Goal: Communication & Community: Participate in discussion

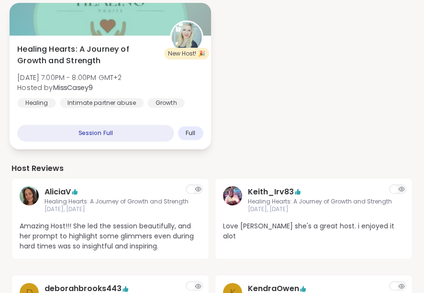
click at [189, 80] on div "Healing Hearts: A Journey of Growth and Strength Sun, Sep 07 | 7:00PM - 8:00PM …" at bounding box center [110, 76] width 186 height 65
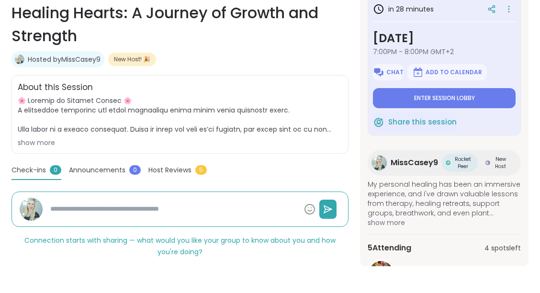
click at [40, 137] on span "show more" at bounding box center [180, 122] width 324 height 52
click at [40, 139] on div "show more" at bounding box center [180, 143] width 324 height 10
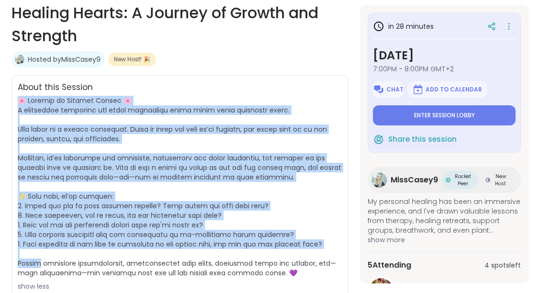
drag, startPoint x: 19, startPoint y: 99, endPoint x: 39, endPoint y: 259, distance: 162.1
click at [39, 259] on span at bounding box center [179, 187] width 323 height 182
click at [219, 201] on span at bounding box center [179, 187] width 323 height 182
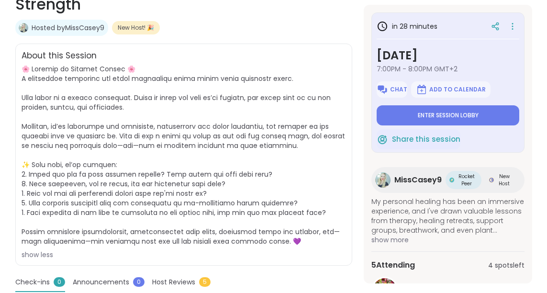
scroll to position [220, 0]
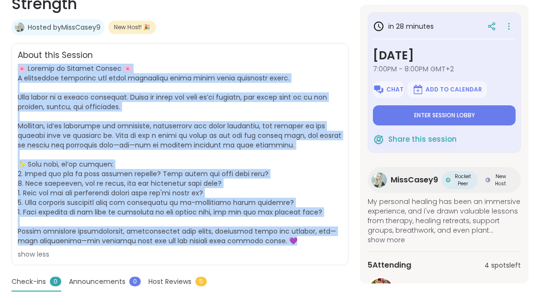
drag, startPoint x: 266, startPoint y: 238, endPoint x: 15, endPoint y: 69, distance: 302.4
click at [15, 69] on div "About this Session show less" at bounding box center [179, 154] width 337 height 222
copy span "🌸 Welcome to Healing Hearts 🌸 A supportive community for those reclaiming their…"
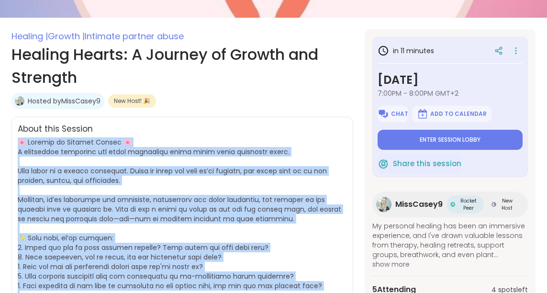
scroll to position [0, 0]
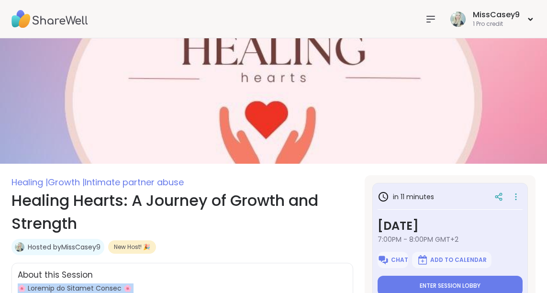
click at [68, 18] on img at bounding box center [49, 18] width 77 height 33
type textarea "*"
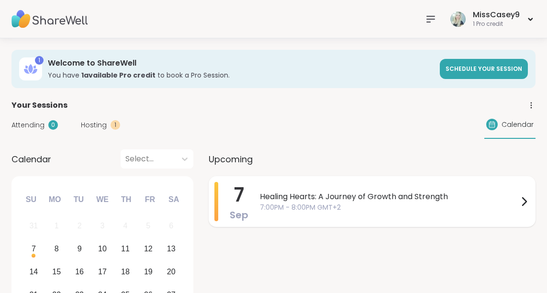
click at [338, 197] on span "Healing Hearts: A Journey of Growth and Strength" at bounding box center [389, 196] width 258 height 11
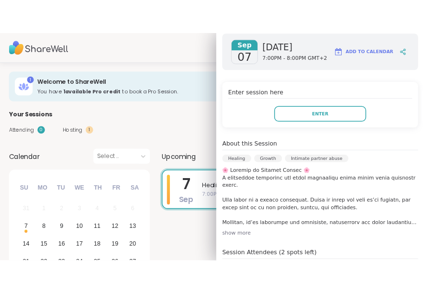
scroll to position [182, 0]
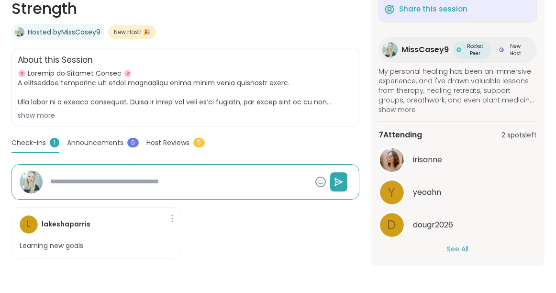
scroll to position [116, 0]
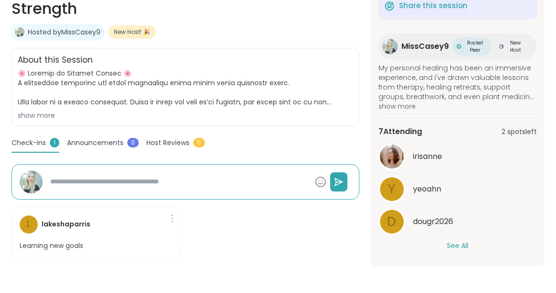
click at [423, 244] on button "See All" at bounding box center [458, 246] width 22 height 10
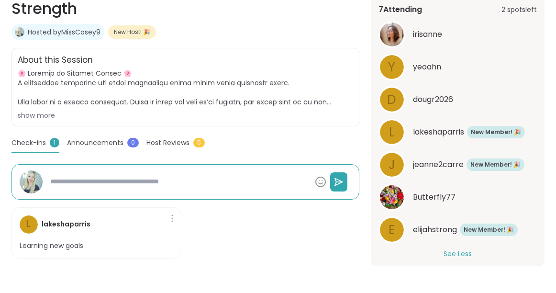
scroll to position [246, 0]
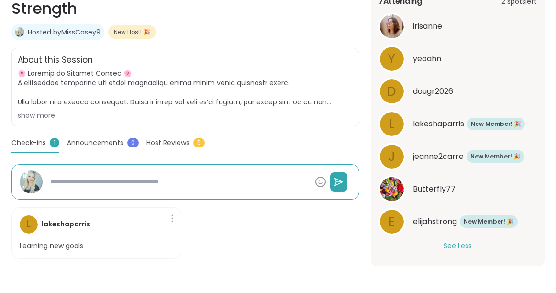
click at [423, 187] on span "Butterfly77" at bounding box center [434, 188] width 43 height 11
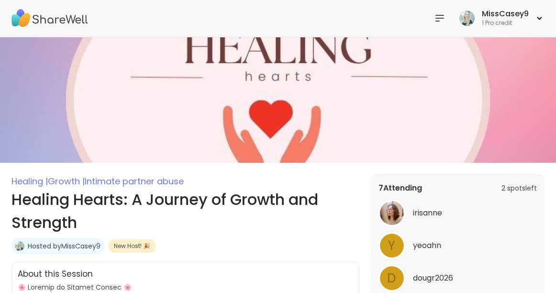
scroll to position [0, 0]
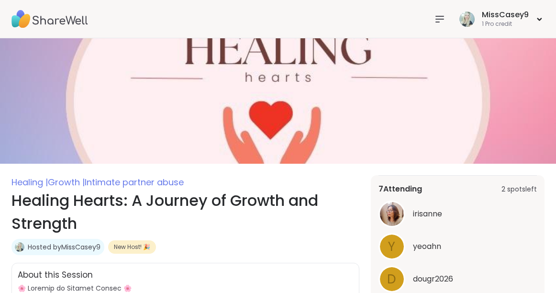
click at [49, 16] on img at bounding box center [49, 18] width 77 height 33
type textarea "*"
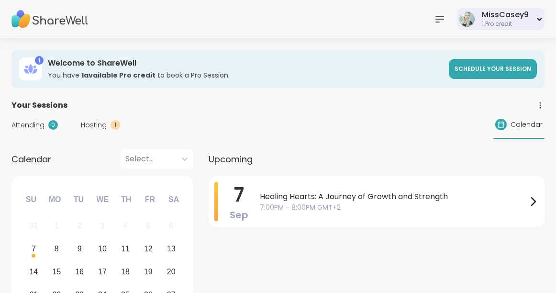
click at [423, 20] on div "1 Pro credit" at bounding box center [505, 24] width 47 height 8
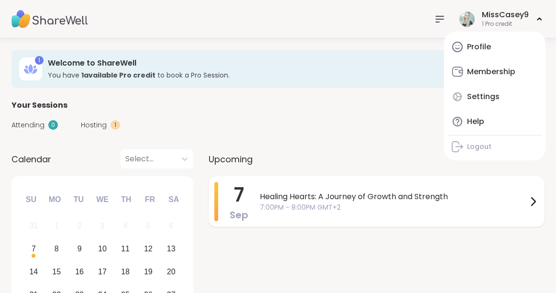
click at [368, 199] on span "Healing Hearts: A Journey of Growth and Strength" at bounding box center [393, 196] width 267 height 11
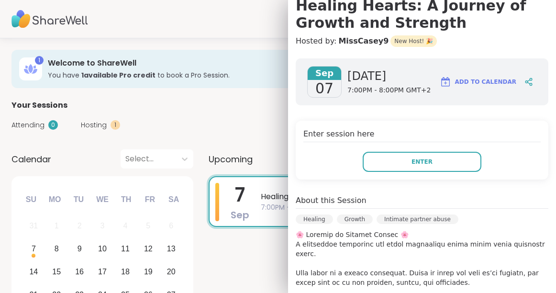
scroll to position [112, 0]
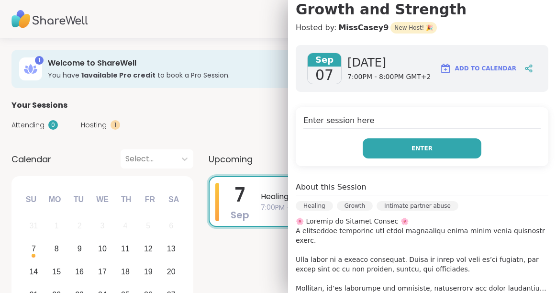
click at [404, 152] on button "Enter" at bounding box center [422, 148] width 119 height 20
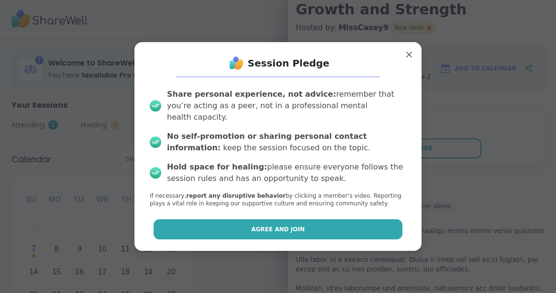
click at [310, 224] on button "Agree and Join" at bounding box center [278, 229] width 249 height 20
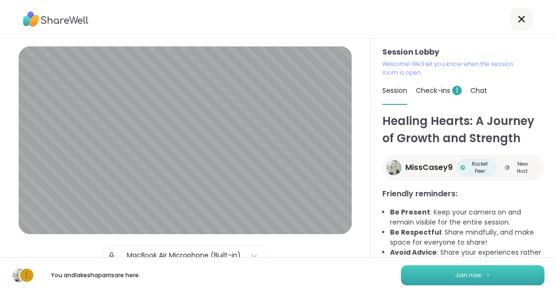
click at [423, 273] on button "Join now" at bounding box center [473, 275] width 144 height 20
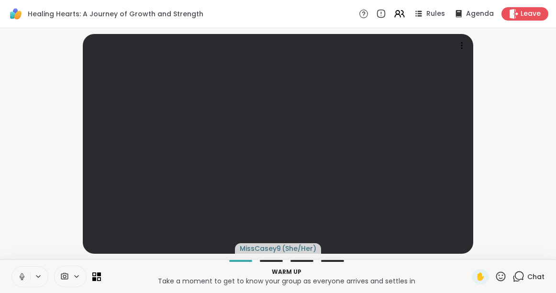
click at [35, 273] on icon at bounding box center [38, 276] width 8 height 8
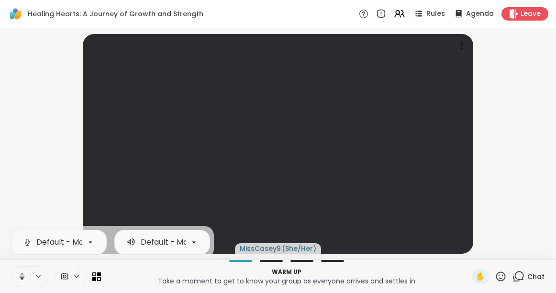
click at [21, 275] on icon at bounding box center [22, 276] width 9 height 9
click at [22, 275] on icon at bounding box center [22, 276] width 9 height 9
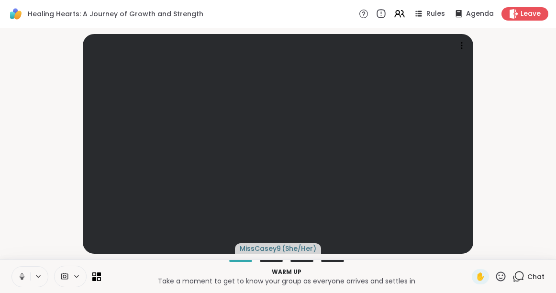
click at [385, 14] on icon at bounding box center [381, 14] width 11 height 11
click at [367, 14] on icon at bounding box center [364, 14] width 10 height 10
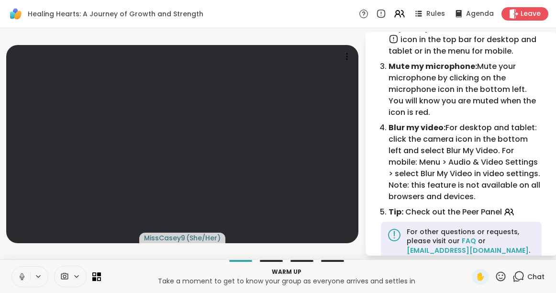
scroll to position [90, 0]
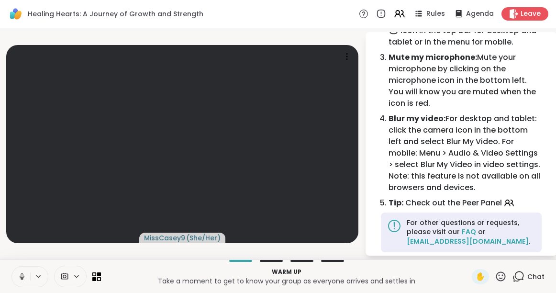
click at [350, 40] on video-player-container "MissCasey9 ( She/Her )" at bounding box center [182, 143] width 353 height 223
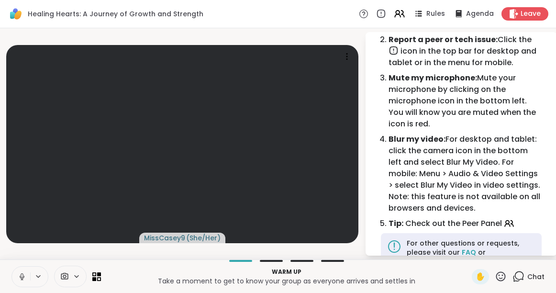
click at [254, 251] on video-player-container "MissCasey9 ( She/Her )" at bounding box center [182, 143] width 353 height 223
click at [423, 11] on span "Rules" at bounding box center [436, 14] width 20 height 10
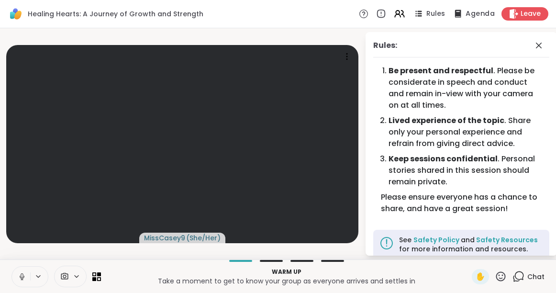
click at [423, 15] on div "Agenda" at bounding box center [473, 14] width 43 height 12
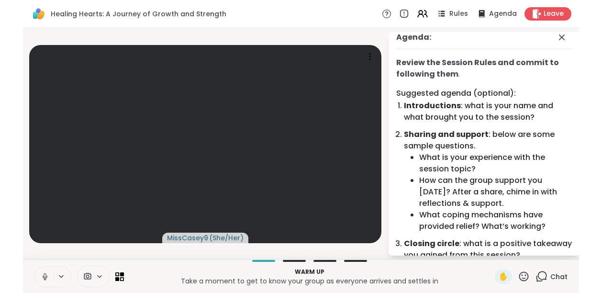
scroll to position [8, 0]
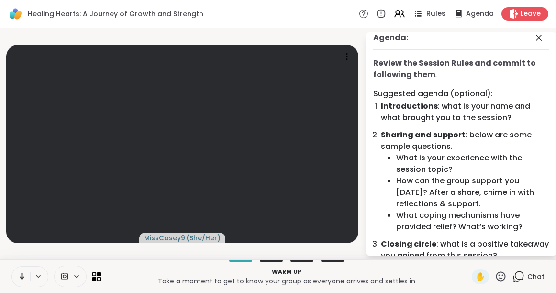
click at [423, 14] on span "Rules" at bounding box center [436, 14] width 20 height 10
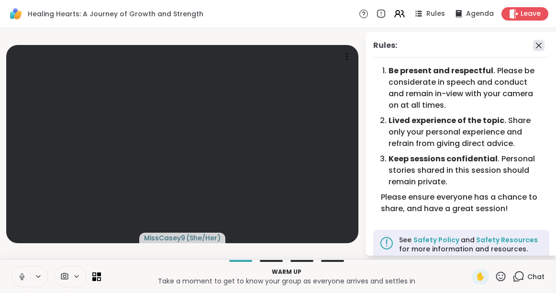
click at [423, 42] on icon at bounding box center [538, 45] width 11 height 11
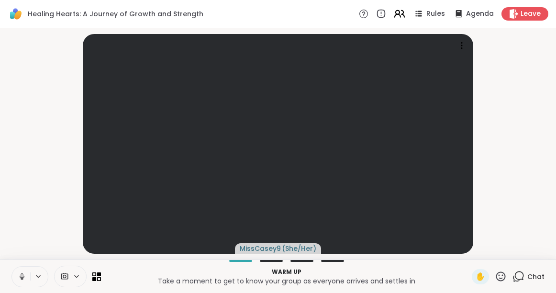
click at [404, 13] on icon at bounding box center [402, 14] width 3 height 7
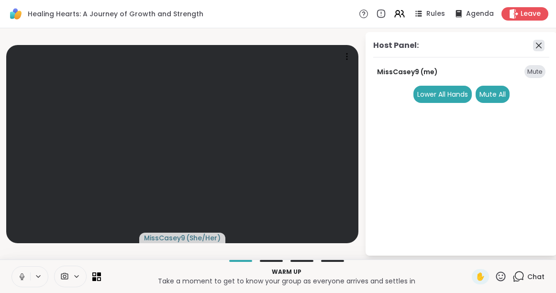
click at [423, 46] on icon at bounding box center [538, 45] width 11 height 11
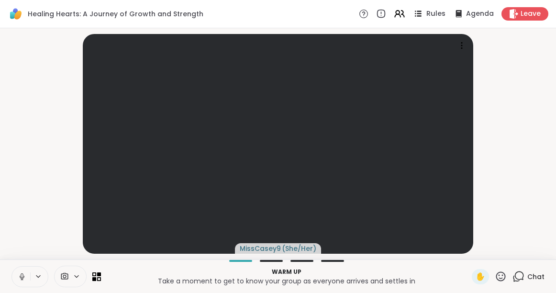
click at [423, 12] on div "Rules" at bounding box center [428, 14] width 33 height 12
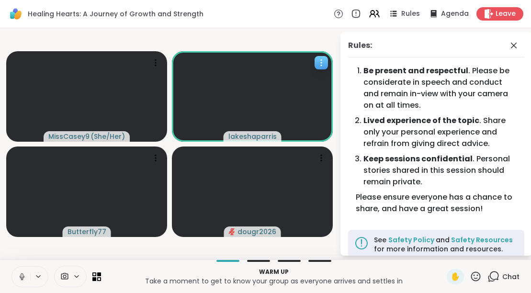
click at [323, 65] on icon at bounding box center [321, 63] width 10 height 10
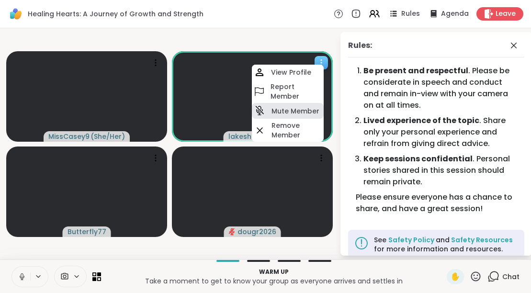
click at [292, 111] on h4 "Mute Member" at bounding box center [295, 111] width 48 height 10
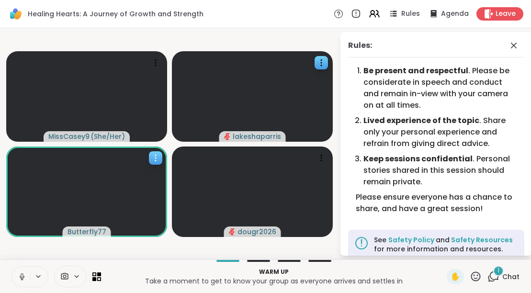
click at [153, 158] on icon at bounding box center [156, 158] width 10 height 10
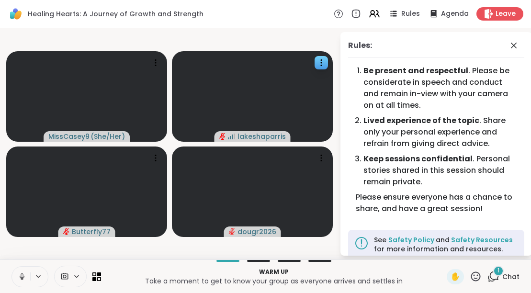
click at [233, 35] on video-player-container "MissCasey9 ( She/Her ) lakeshaparris Butterfly77 dougr2026" at bounding box center [170, 143] width 328 height 223
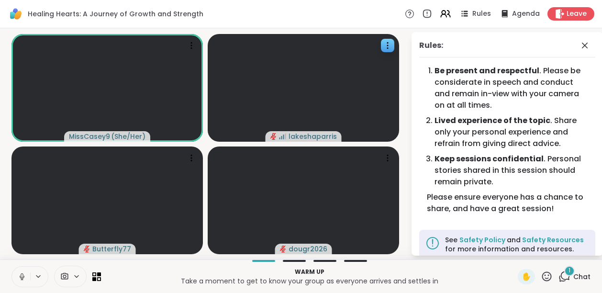
click at [423, 271] on span "1" at bounding box center [569, 271] width 2 height 8
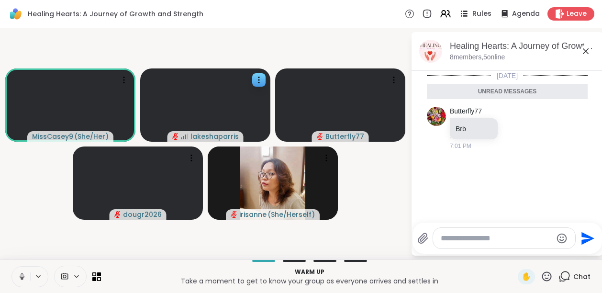
click at [423, 12] on span "Rules" at bounding box center [482, 14] width 20 height 10
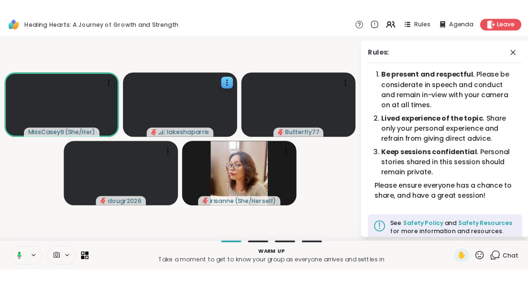
scroll to position [0, 0]
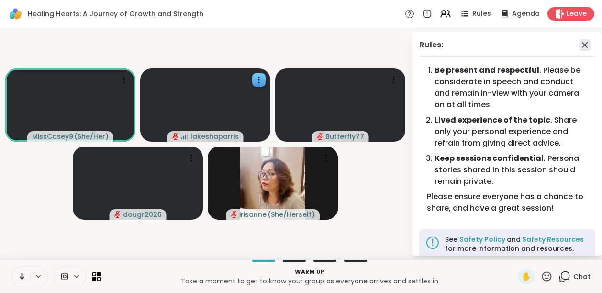
click at [423, 43] on icon at bounding box center [584, 44] width 11 height 11
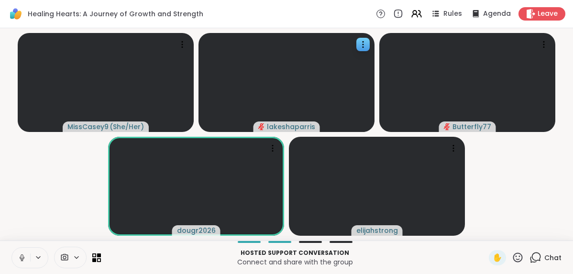
click at [19, 256] on icon at bounding box center [22, 258] width 9 height 9
click at [22, 255] on icon at bounding box center [22, 256] width 3 height 4
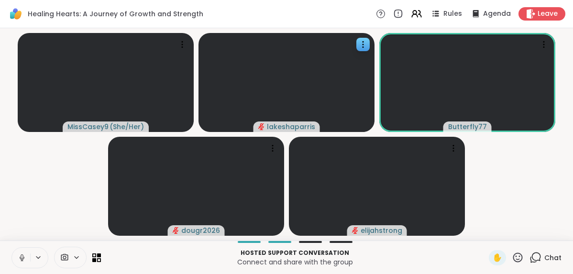
click at [20, 261] on icon at bounding box center [22, 258] width 9 height 9
click at [21, 255] on icon at bounding box center [22, 258] width 9 height 9
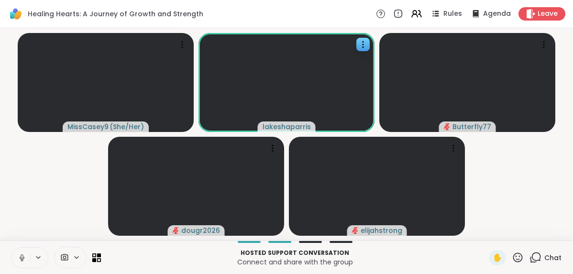
click at [20, 262] on icon at bounding box center [22, 258] width 9 height 9
click at [22, 255] on icon at bounding box center [22, 256] width 3 height 4
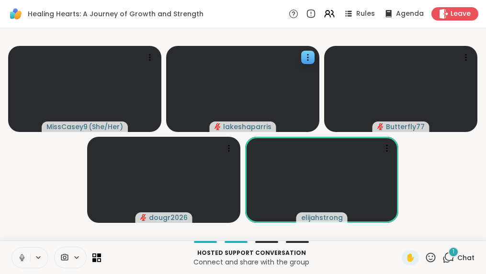
click at [423, 256] on div "1" at bounding box center [453, 252] width 11 height 11
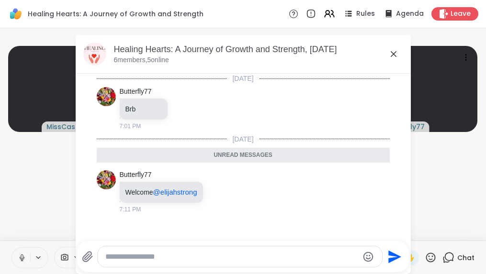
click at [423, 176] on video-player-container "MissCasey9 ( She/Her ) lakeshaparris Butterfly77 dougr2026 elijahstrong" at bounding box center [243, 134] width 474 height 205
click at [392, 53] on icon at bounding box center [393, 54] width 6 height 6
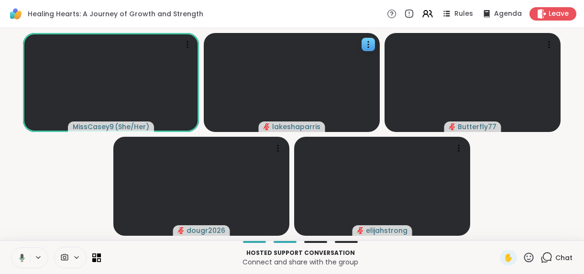
click at [423, 272] on div "Hosted support conversation Connect and share with the group ✋ Chat" at bounding box center [292, 257] width 584 height 33
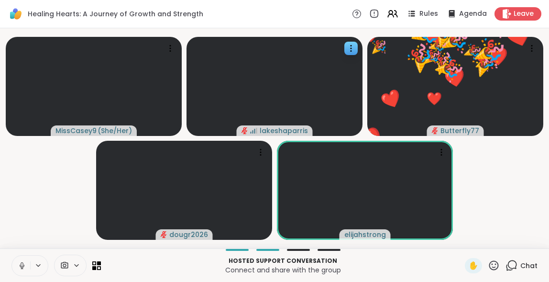
click at [423, 265] on icon at bounding box center [494, 265] width 12 height 12
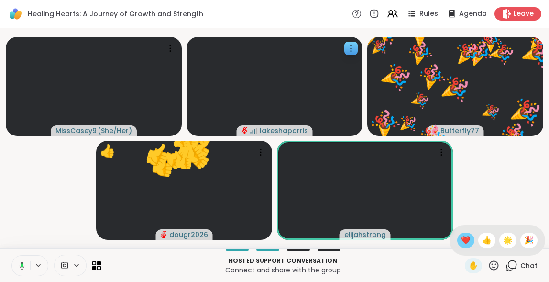
click at [423, 238] on span "❤️" at bounding box center [466, 239] width 10 height 11
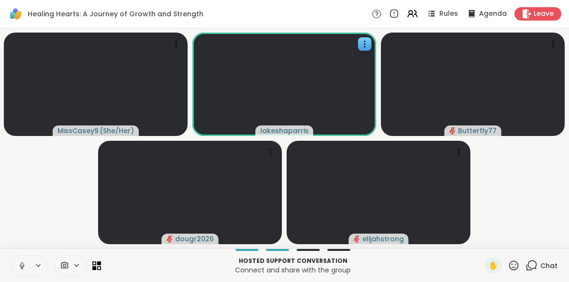
click at [423, 265] on icon at bounding box center [514, 265] width 12 height 12
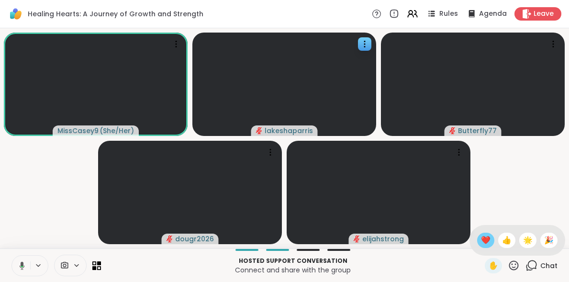
click at [423, 240] on span "❤️" at bounding box center [486, 239] width 10 height 11
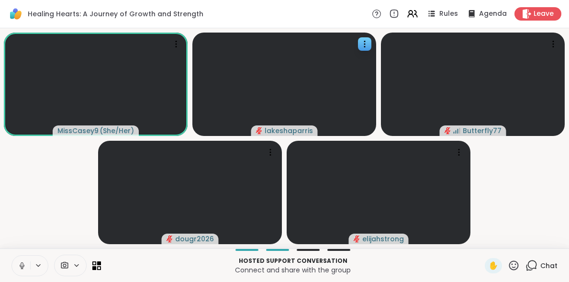
click at [423, 267] on icon at bounding box center [531, 265] width 12 height 12
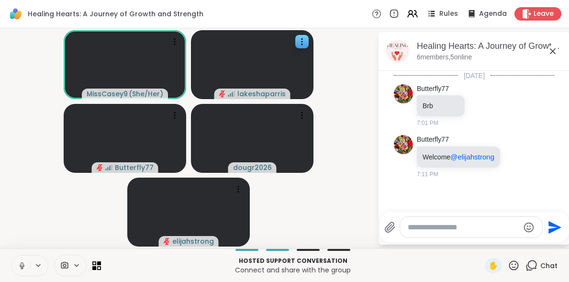
click at [423, 232] on textarea "Type your message" at bounding box center [463, 227] width 111 height 10
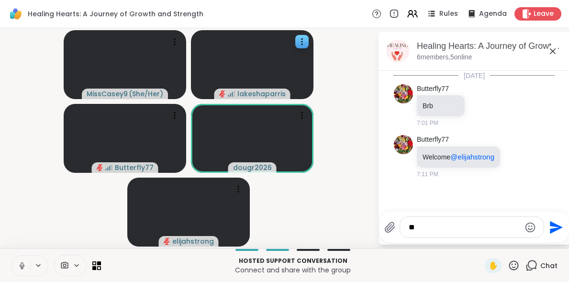
type textarea "*"
click at [423, 49] on icon at bounding box center [552, 50] width 11 height 11
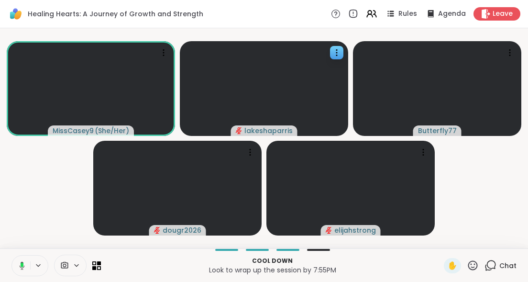
click at [423, 265] on icon at bounding box center [491, 264] width 9 height 9
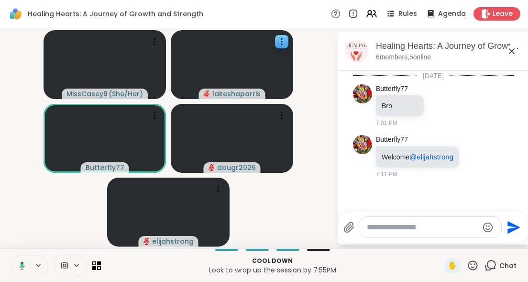
click at [423, 227] on textarea "Type your message" at bounding box center [422, 227] width 111 height 10
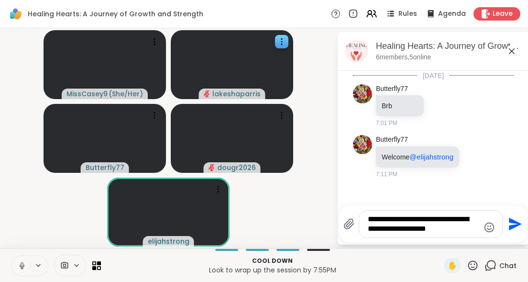
type textarea "**********"
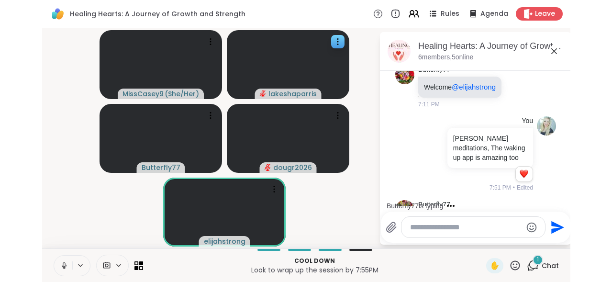
scroll to position [177, 0]
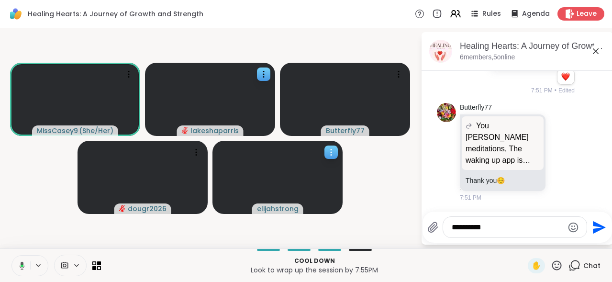
type textarea "**********"
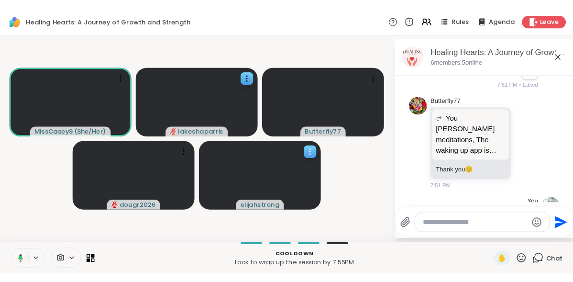
scroll to position [227, 0]
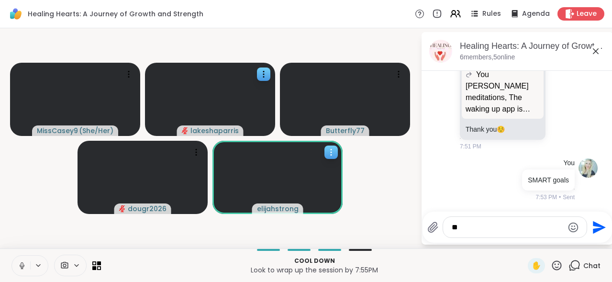
type textarea "*"
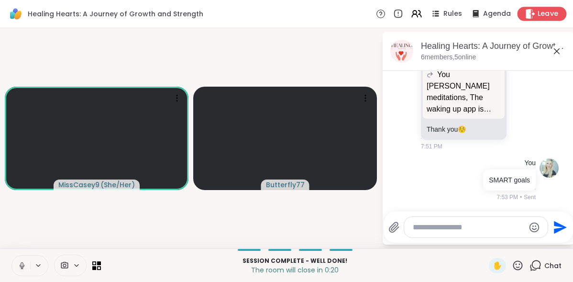
click at [423, 12] on span "Leave" at bounding box center [548, 14] width 21 height 10
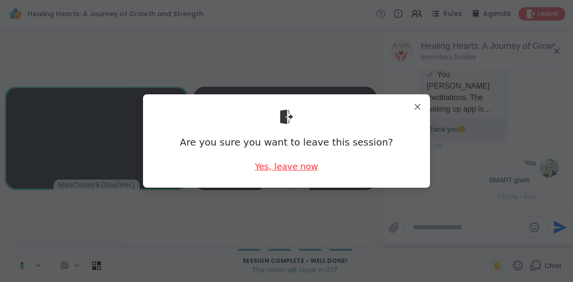
click at [296, 166] on div "Yes, leave now" at bounding box center [286, 166] width 63 height 12
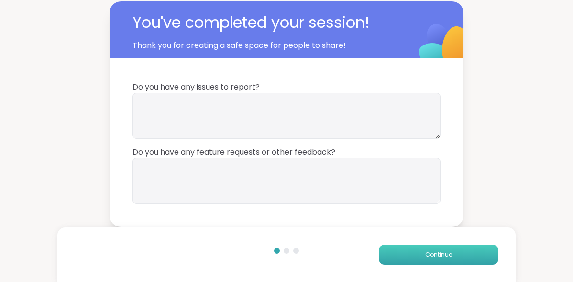
click at [411, 250] on button "Continue" at bounding box center [439, 254] width 120 height 20
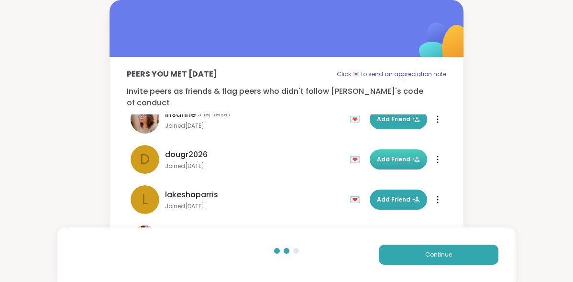
scroll to position [29, 0]
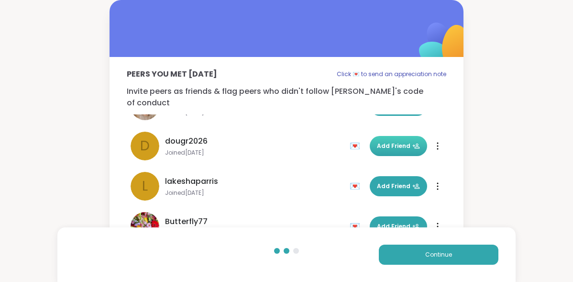
click at [389, 142] on span "Add Friend" at bounding box center [398, 146] width 43 height 9
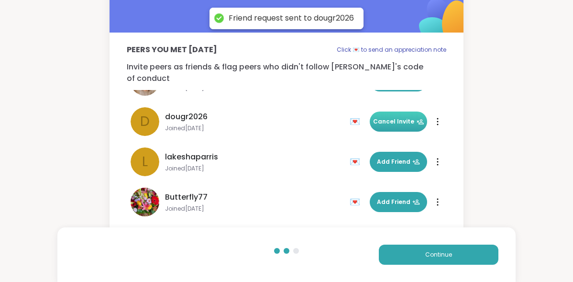
scroll to position [28, 0]
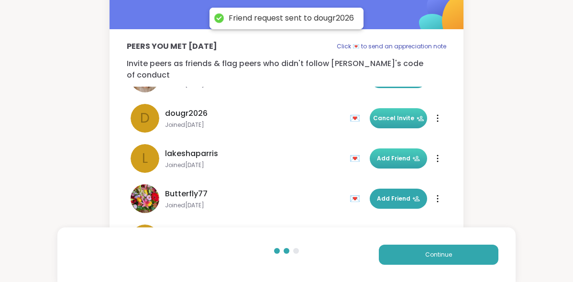
click at [386, 154] on span "Add Friend" at bounding box center [398, 158] width 43 height 9
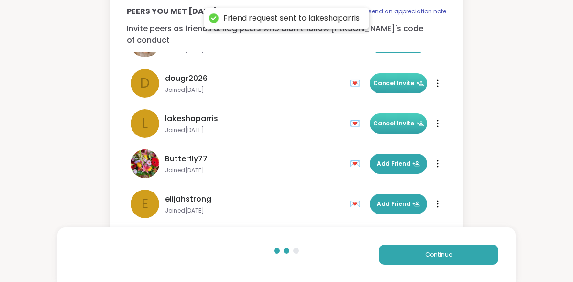
scroll to position [66, 0]
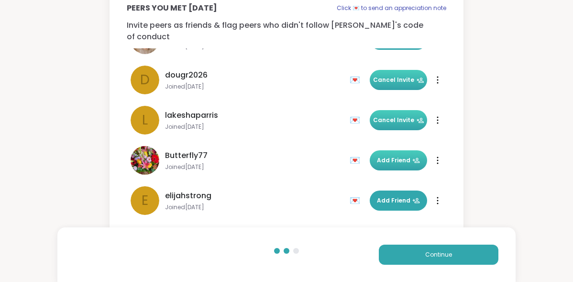
click at [386, 156] on span "Add Friend" at bounding box center [398, 160] width 43 height 9
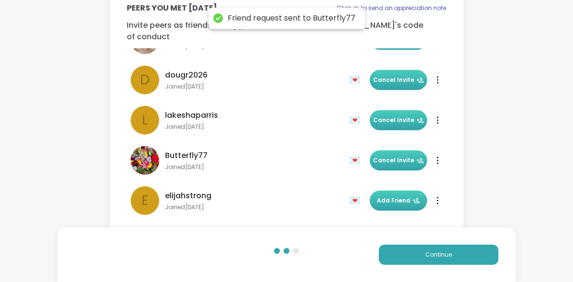
click at [384, 196] on span "Add Friend" at bounding box center [398, 200] width 43 height 9
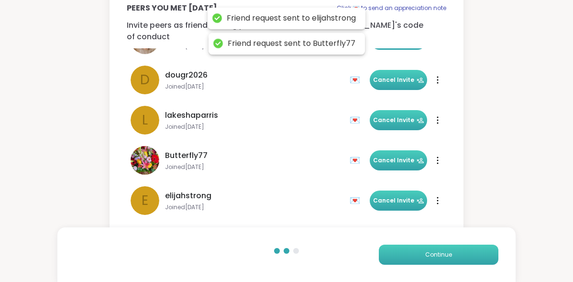
click at [415, 256] on button "Continue" at bounding box center [439, 254] width 120 height 20
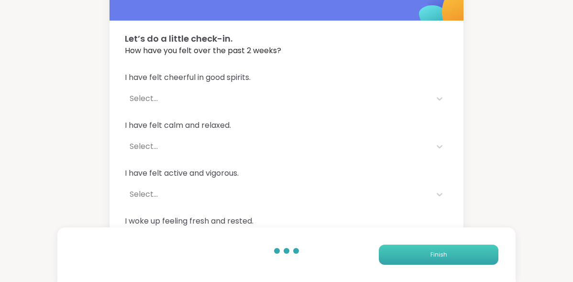
scroll to position [0, 0]
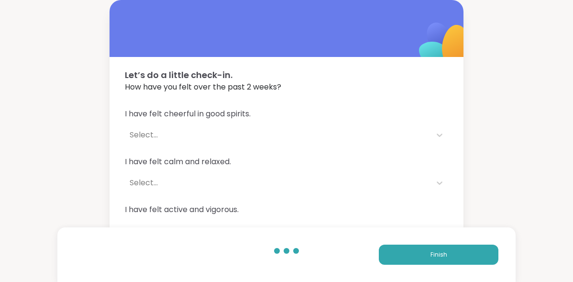
click at [257, 124] on div "I have felt cheerful in good spirits. Select..." at bounding box center [286, 126] width 323 height 36
click at [242, 131] on div "Select..." at bounding box center [278, 134] width 297 height 11
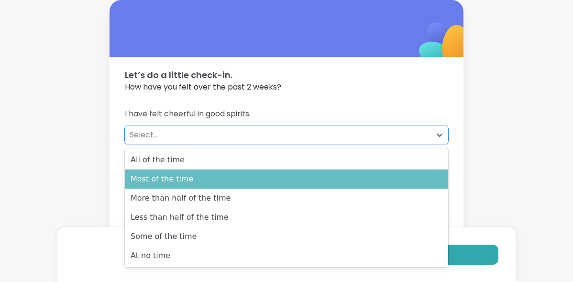
click at [218, 178] on div "Most of the time" at bounding box center [286, 178] width 323 height 19
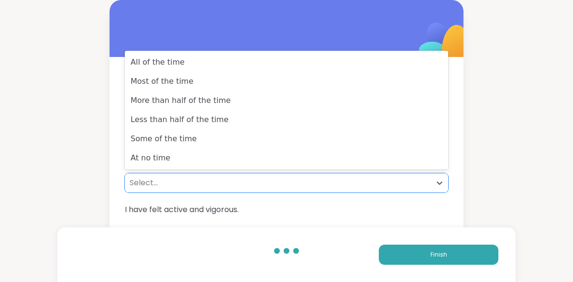
click at [215, 182] on div "Select..." at bounding box center [278, 182] width 297 height 11
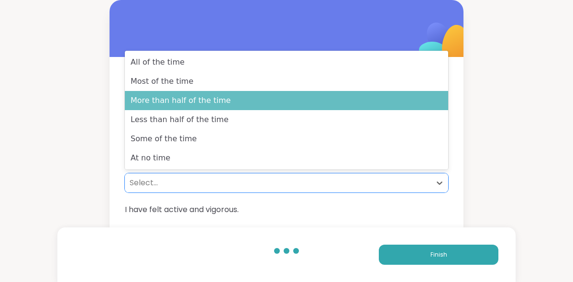
click at [234, 104] on div "More than half of the time" at bounding box center [286, 100] width 323 height 19
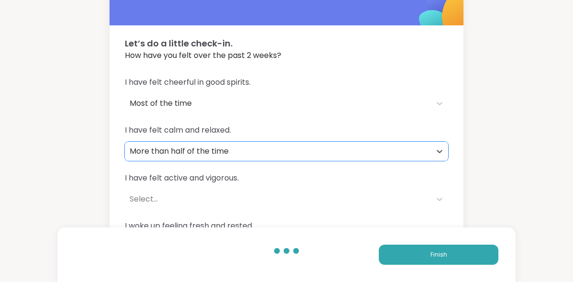
scroll to position [36, 0]
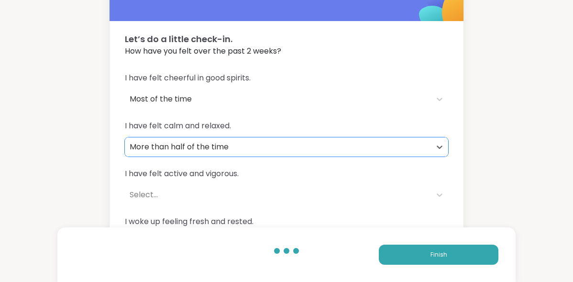
click at [222, 177] on span "I have felt active and vigorous." at bounding box center [286, 173] width 323 height 11
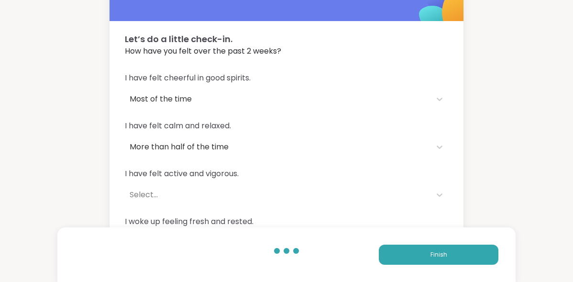
click at [207, 193] on div "Select..." at bounding box center [278, 194] width 297 height 11
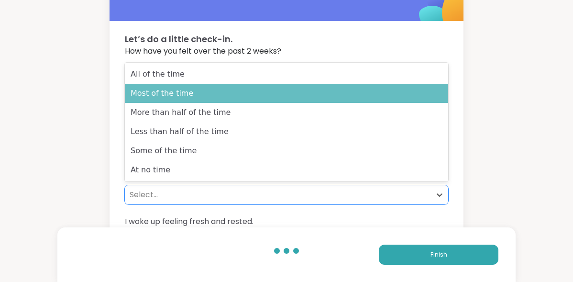
click at [211, 96] on div "Most of the time" at bounding box center [286, 93] width 323 height 19
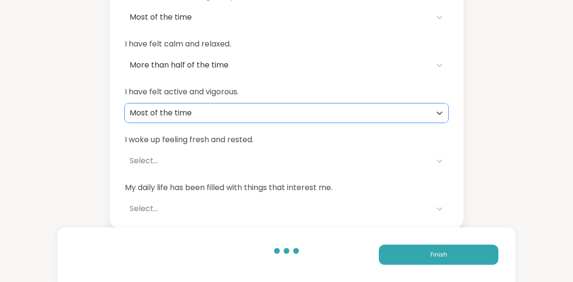
scroll to position [119, 0]
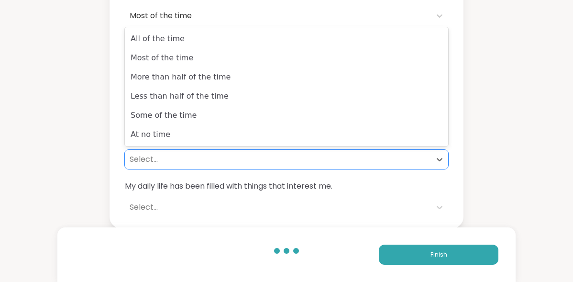
click at [197, 164] on div "Select..." at bounding box center [278, 159] width 297 height 11
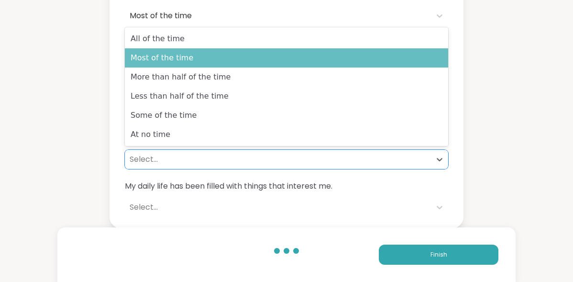
click at [204, 61] on div "Most of the time" at bounding box center [286, 57] width 323 height 19
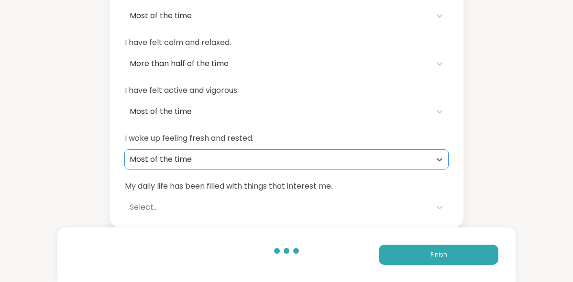
click at [182, 205] on div "Select..." at bounding box center [278, 206] width 297 height 11
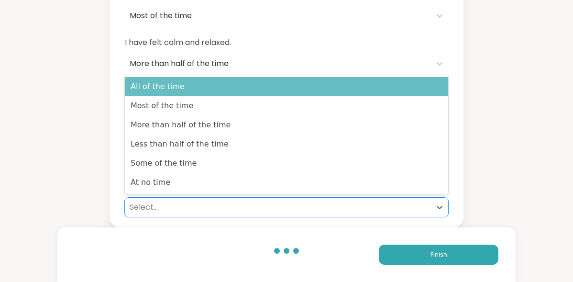
click at [181, 88] on div "All of the time" at bounding box center [286, 86] width 323 height 19
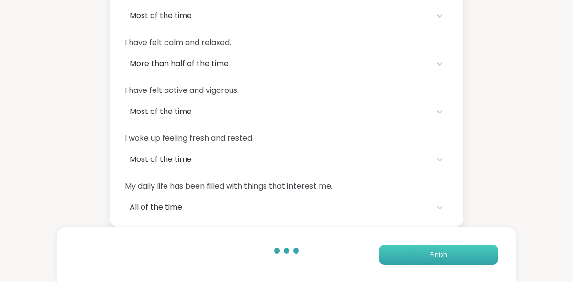
click at [414, 258] on button "Finish" at bounding box center [439, 254] width 120 height 20
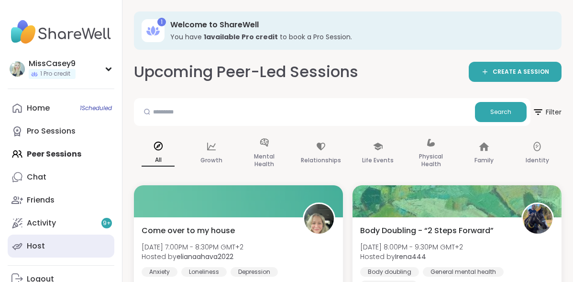
click at [50, 243] on link "Host" at bounding box center [61, 245] width 107 height 23
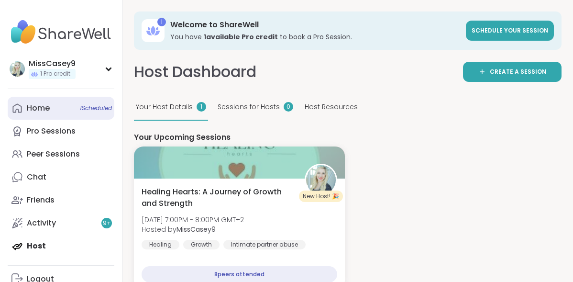
click at [37, 115] on link "Home 1 Scheduled" at bounding box center [61, 108] width 107 height 23
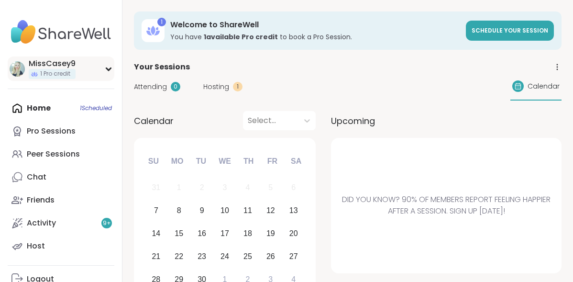
click at [104, 77] on div "MissCasey9 1 Pro credit" at bounding box center [61, 68] width 107 height 24
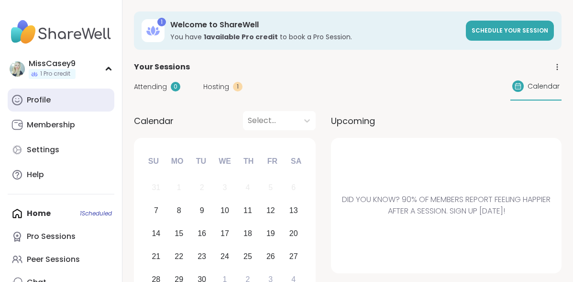
click at [57, 102] on link "Profile" at bounding box center [61, 100] width 107 height 23
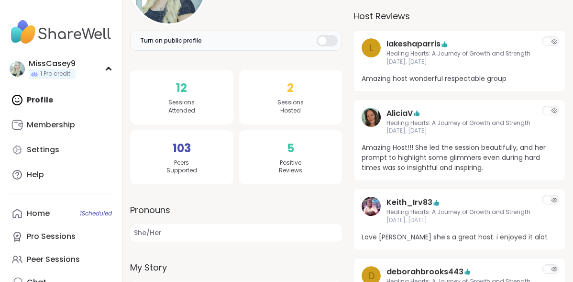
scroll to position [166, 0]
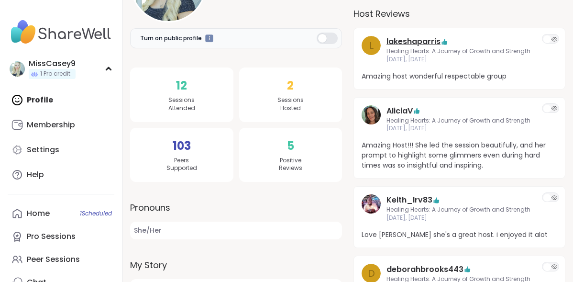
click at [423, 41] on link "lakeshaparris" at bounding box center [414, 41] width 54 height 11
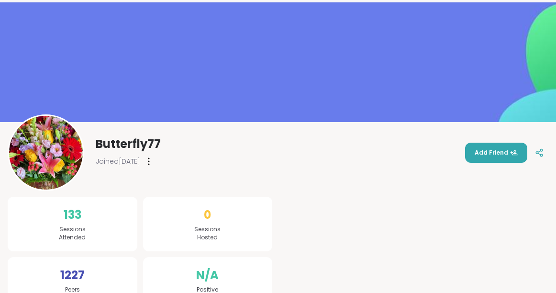
scroll to position [64, 0]
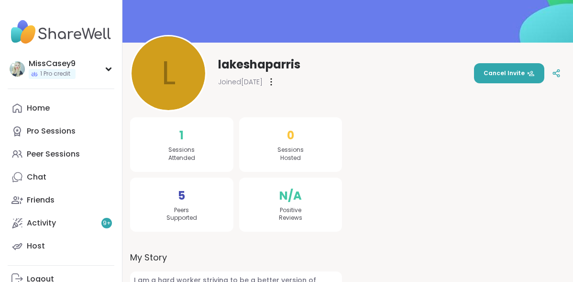
scroll to position [94, 0]
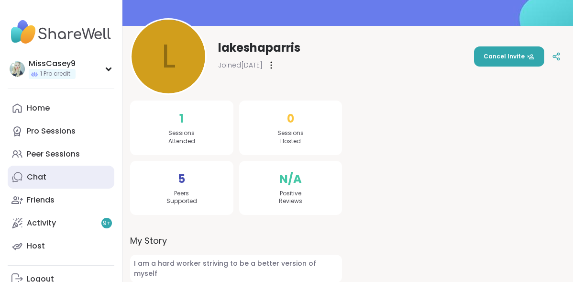
click at [35, 180] on div "Chat" at bounding box center [37, 177] width 20 height 11
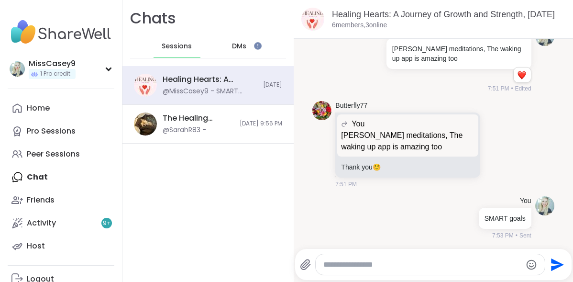
click at [240, 46] on span "DMs" at bounding box center [239, 47] width 14 height 10
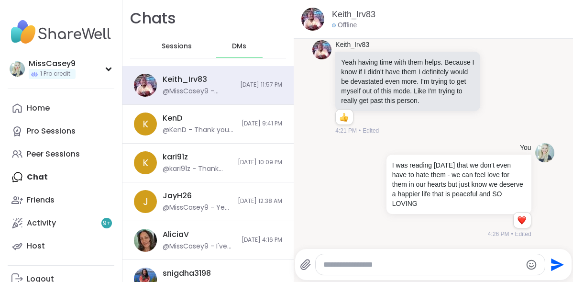
scroll to position [8046, 0]
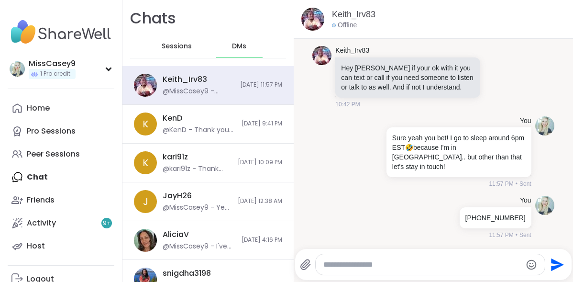
click at [179, 48] on span "Sessions" at bounding box center [177, 47] width 30 height 10
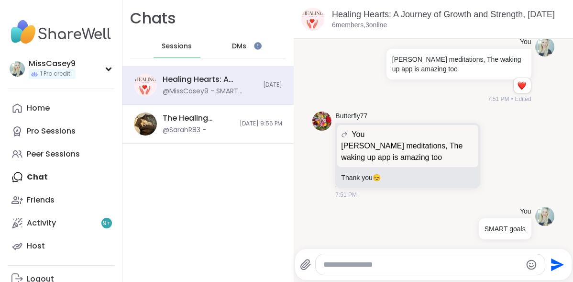
scroll to position [127, 0]
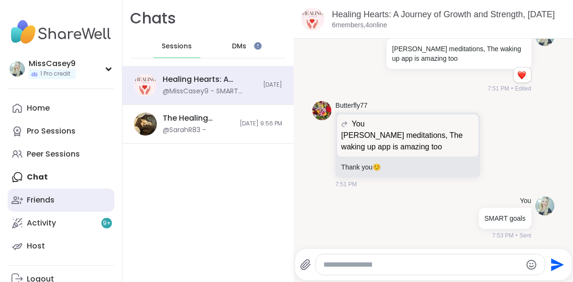
click at [48, 200] on div "Friends" at bounding box center [41, 200] width 28 height 11
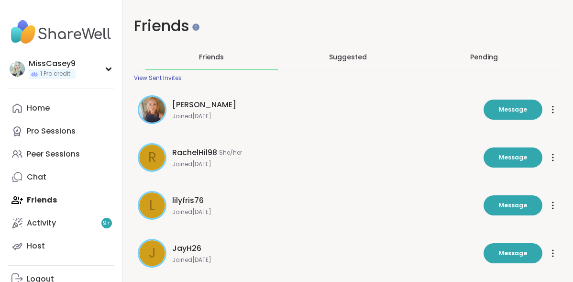
click at [471, 59] on div "Pending" at bounding box center [484, 57] width 28 height 10
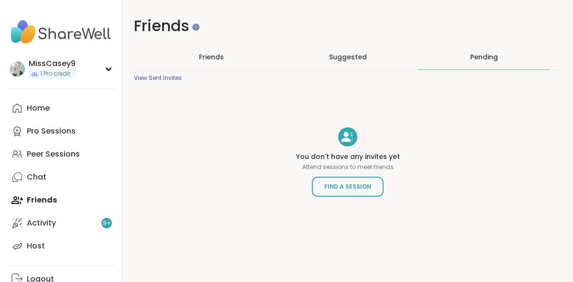
click at [218, 57] on span "Friends" at bounding box center [211, 57] width 25 height 10
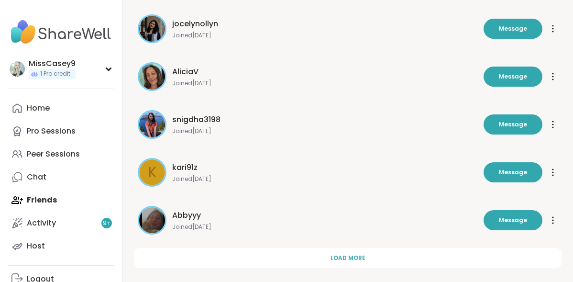
scroll to position [333, 0]
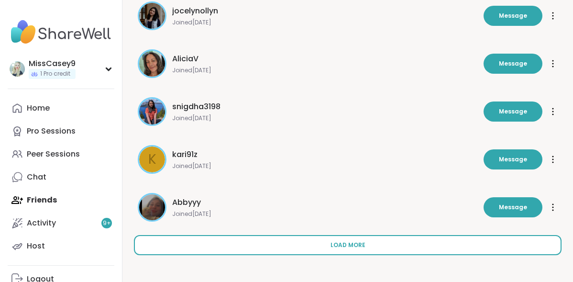
click at [225, 244] on button "Load more" at bounding box center [348, 245] width 428 height 20
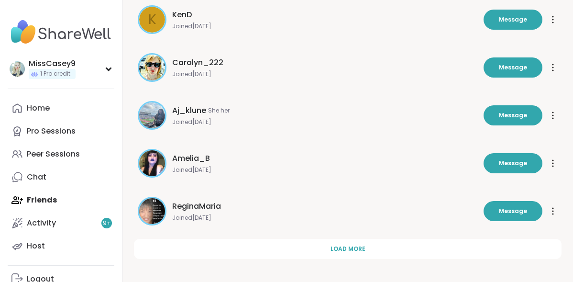
scroll to position [811, 0]
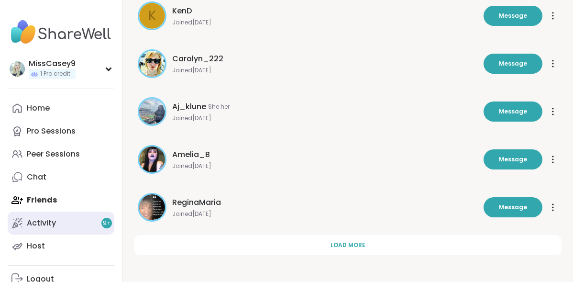
click at [54, 219] on div "Activity 9 +" at bounding box center [41, 223] width 29 height 11
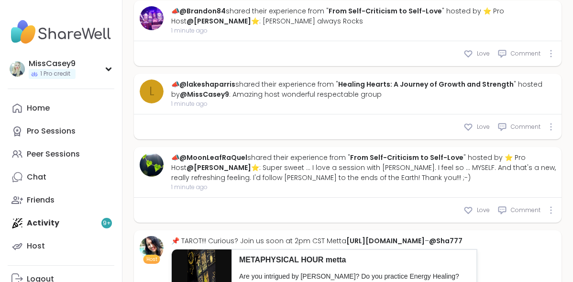
scroll to position [358, 0]
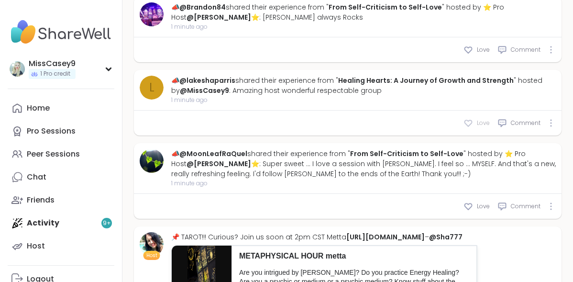
click at [471, 123] on icon at bounding box center [469, 123] width 10 height 10
click at [194, 79] on link "@lakeshaparris" at bounding box center [207, 81] width 56 height 10
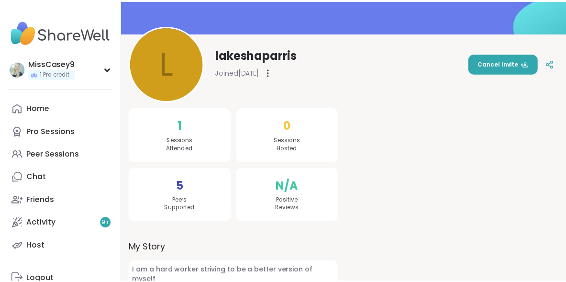
scroll to position [94, 0]
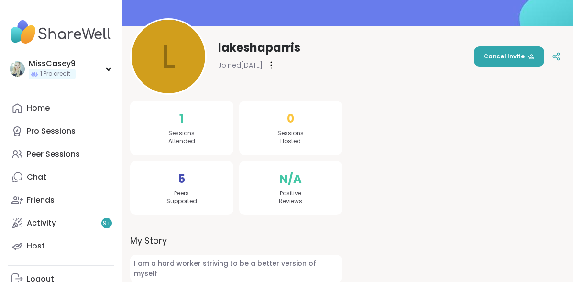
click at [272, 66] on icon at bounding box center [271, 65] width 2 height 8
click at [318, 53] on div "l lakeshaparris Joined [DATE] Cancel Invite" at bounding box center [347, 56] width 435 height 77
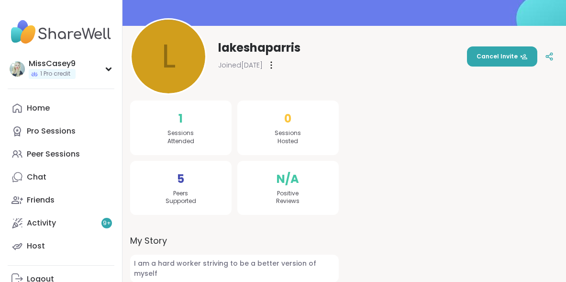
click at [51, 36] on img at bounding box center [61, 31] width 107 height 33
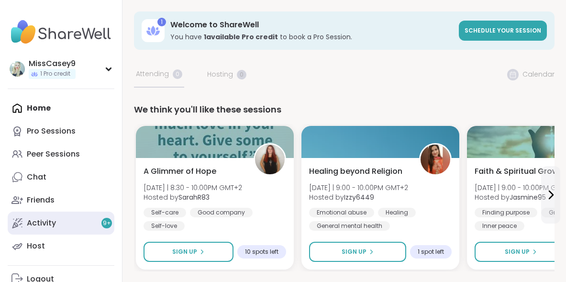
click at [80, 217] on link "Activity 9 +" at bounding box center [61, 222] width 107 height 23
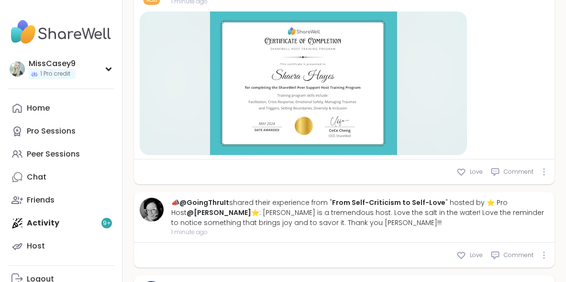
scroll to position [217, 0]
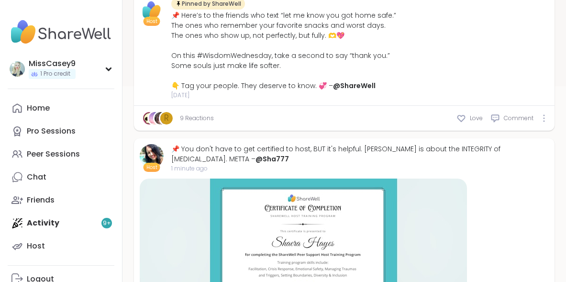
click at [79, 221] on div "Home Pro Sessions Peer Sessions Chat Friends Activity 9 + Host" at bounding box center [61, 177] width 107 height 161
drag, startPoint x: 63, startPoint y: 224, endPoint x: 56, endPoint y: 223, distance: 7.2
click at [62, 224] on div "Home Pro Sessions Peer Sessions Chat Friends Activity 9 + Host" at bounding box center [61, 177] width 107 height 161
click at [55, 223] on div "Home Pro Sessions Peer Sessions Chat Friends Activity 9 + Host" at bounding box center [61, 177] width 107 height 161
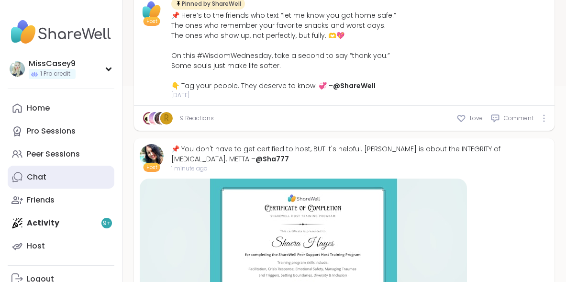
click at [58, 180] on link "Chat" at bounding box center [61, 177] width 107 height 23
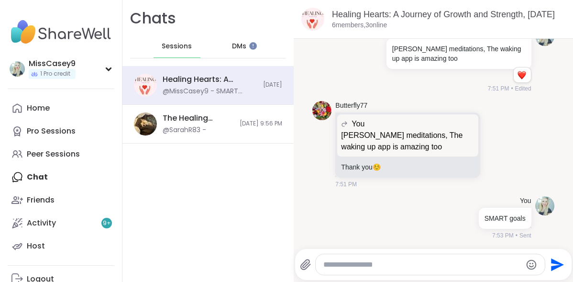
click at [232, 44] on span "DMs" at bounding box center [239, 47] width 14 height 10
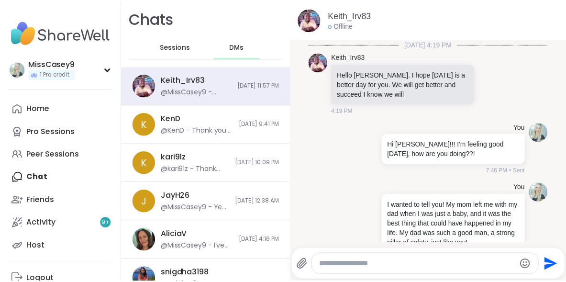
scroll to position [8342, 0]
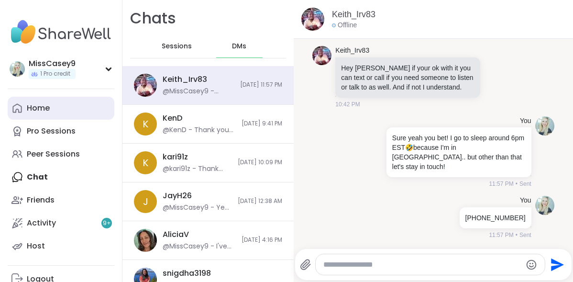
click at [72, 114] on link "Home" at bounding box center [61, 108] width 107 height 23
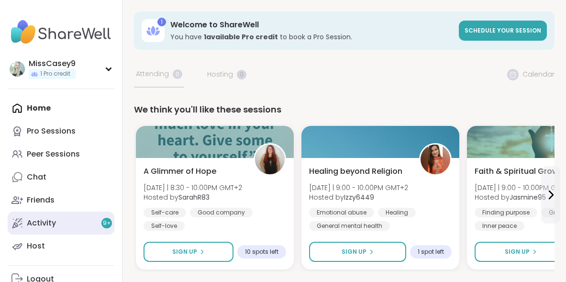
click at [57, 218] on link "Activity 9 +" at bounding box center [61, 222] width 107 height 23
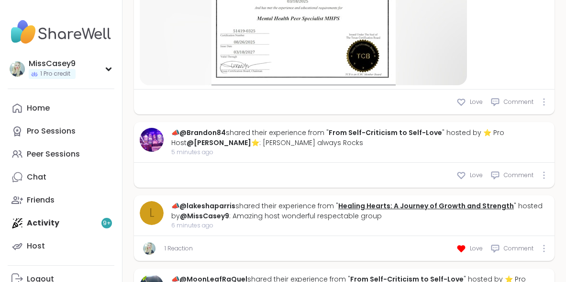
scroll to position [838, 0]
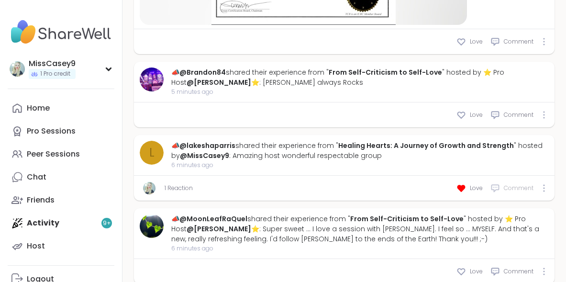
click at [509, 185] on span "Comment" at bounding box center [519, 188] width 30 height 9
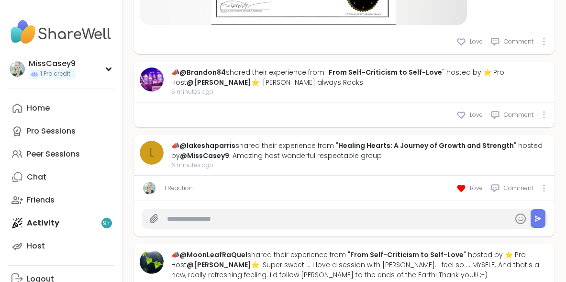
click at [359, 225] on input "text" at bounding box center [338, 219] width 342 height 17
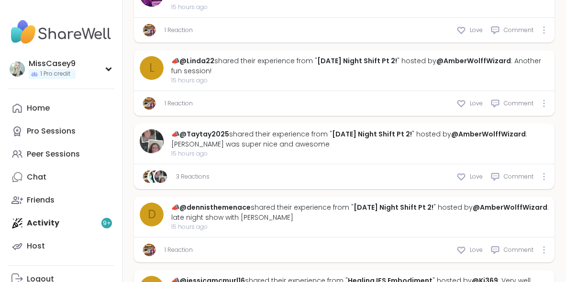
scroll to position [4874, 0]
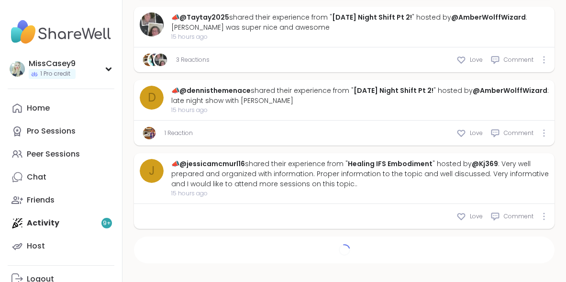
type textarea "*"
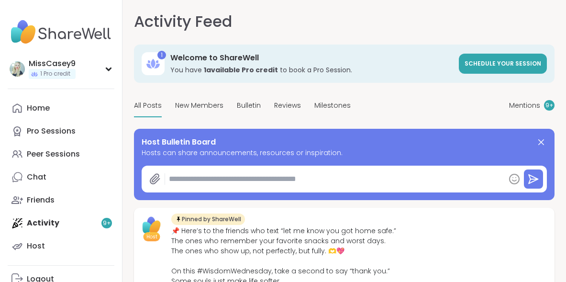
scroll to position [2, 0]
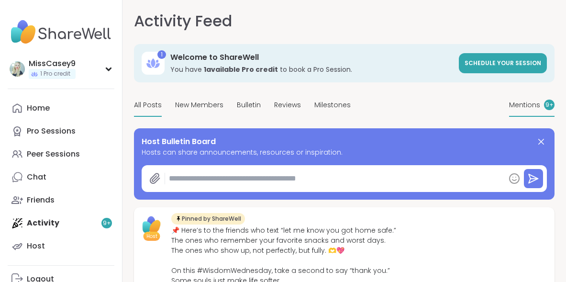
click at [520, 102] on span "Mentions" at bounding box center [524, 105] width 31 height 10
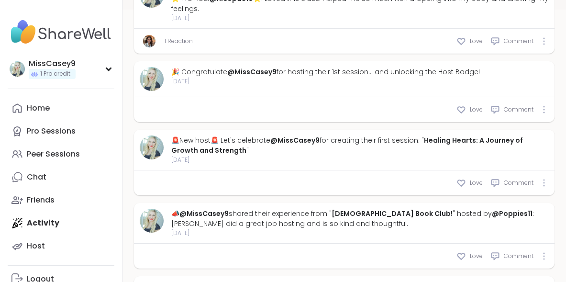
scroll to position [314, 0]
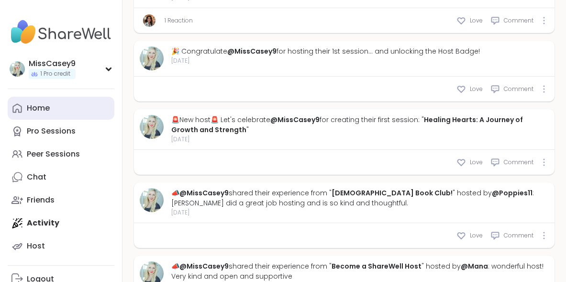
click at [62, 112] on link "Home" at bounding box center [61, 108] width 107 height 23
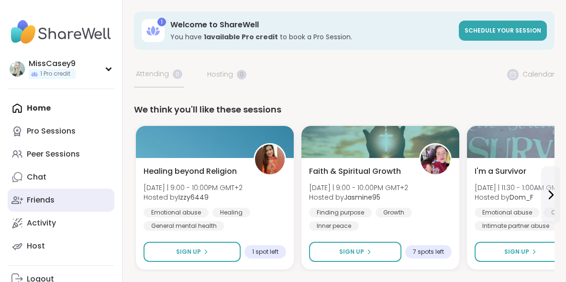
click at [52, 202] on div "Friends" at bounding box center [41, 200] width 28 height 11
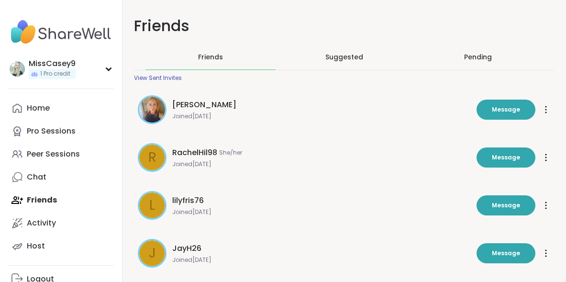
click at [176, 77] on div "View Sent Invites" at bounding box center [158, 78] width 48 height 8
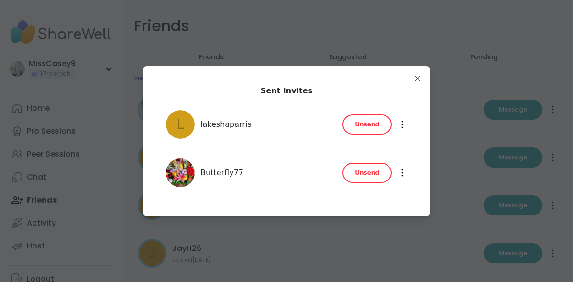
click at [401, 122] on icon at bounding box center [402, 125] width 2 height 8
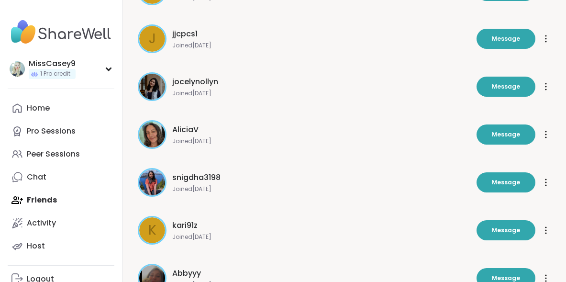
scroll to position [333, 0]
